Goal: Task Accomplishment & Management: Use online tool/utility

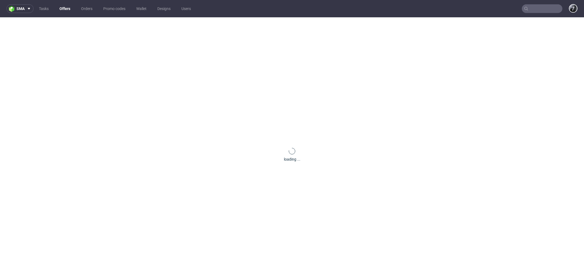
click at [64, 8] on link "Offers" at bounding box center [64, 8] width 17 height 9
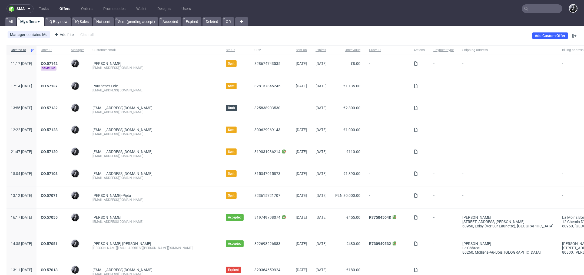
click at [537, 11] on input "text" at bounding box center [542, 8] width 41 height 9
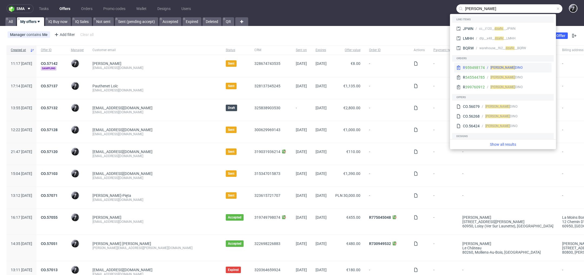
type input "[PERSON_NAME]"
click at [528, 68] on div "[PERSON_NAME]" at bounding box center [517, 67] width 65 height 5
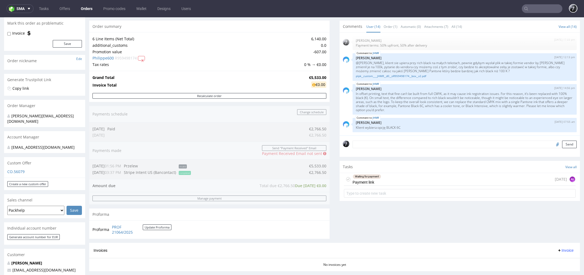
scroll to position [68, 0]
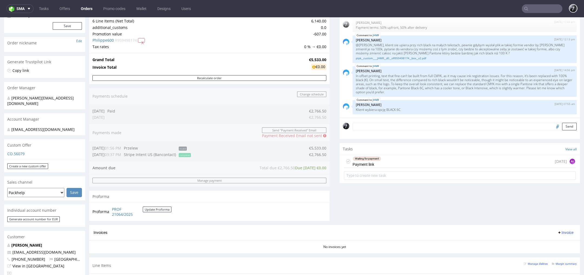
click at [570, 161] on figcaption "AŁ" at bounding box center [572, 161] width 5 height 5
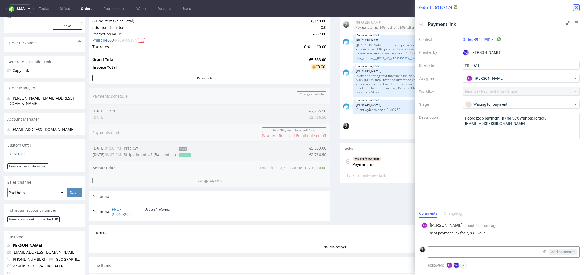
click at [577, 5] on icon at bounding box center [576, 7] width 4 height 4
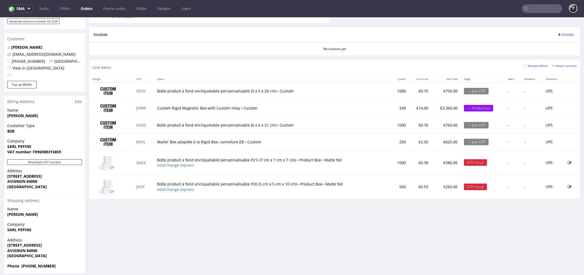
scroll to position [2, 0]
